Goal: Information Seeking & Learning: Learn about a topic

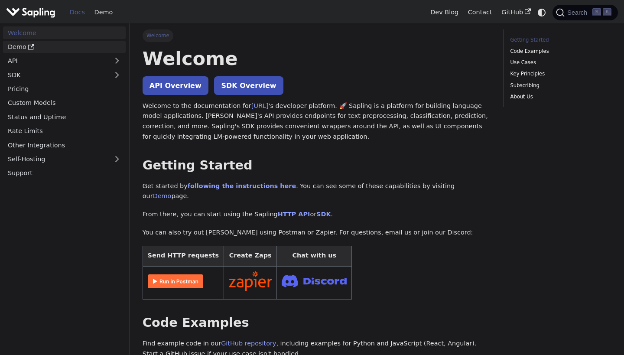
click at [88, 45] on link "Demo" at bounding box center [64, 47] width 123 height 13
click at [83, 83] on link "Pricing" at bounding box center [64, 89] width 123 height 13
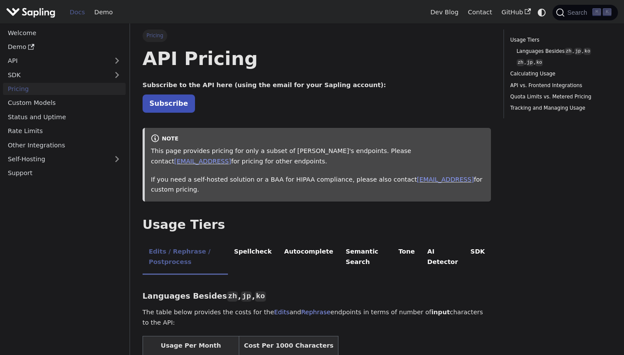
click at [78, 13] on link "Docs" at bounding box center [77, 12] width 25 height 13
